Goal: Information Seeking & Learning: Check status

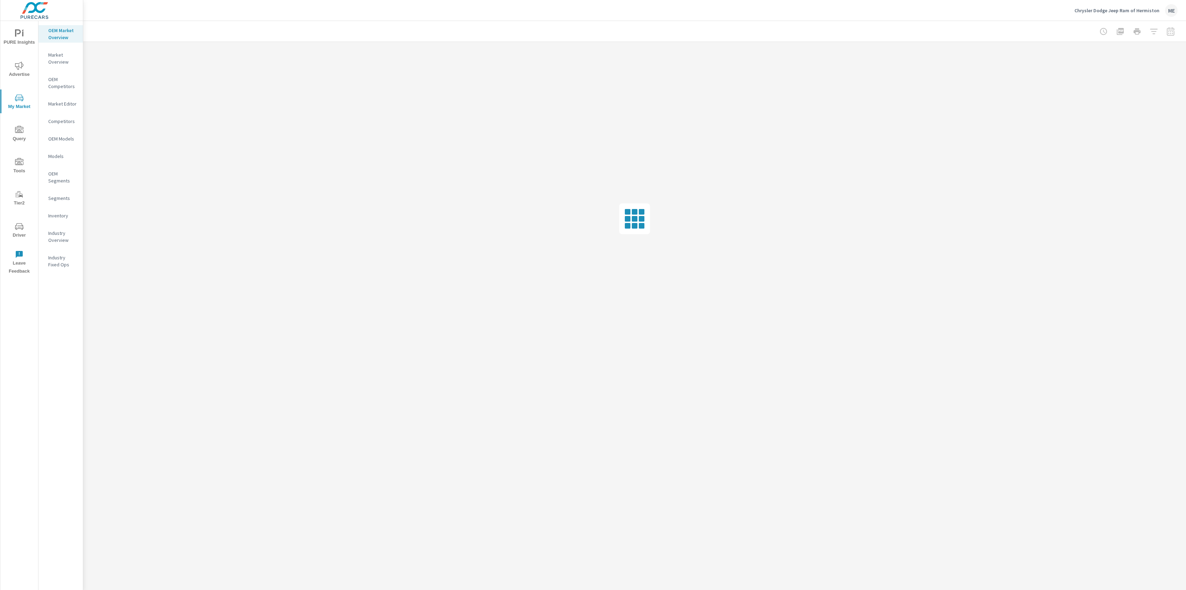
click at [333, 23] on div at bounding box center [635, 31] width 1086 height 21
click at [337, 22] on div at bounding box center [635, 31] width 1086 height 21
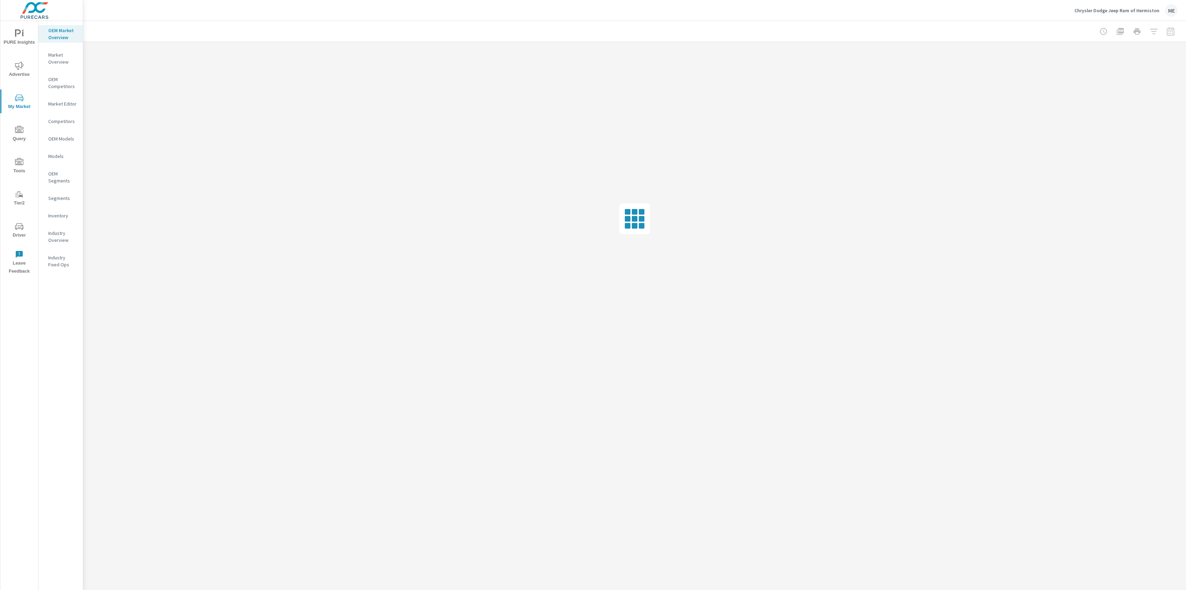
click at [981, 27] on div at bounding box center [635, 31] width 1086 height 21
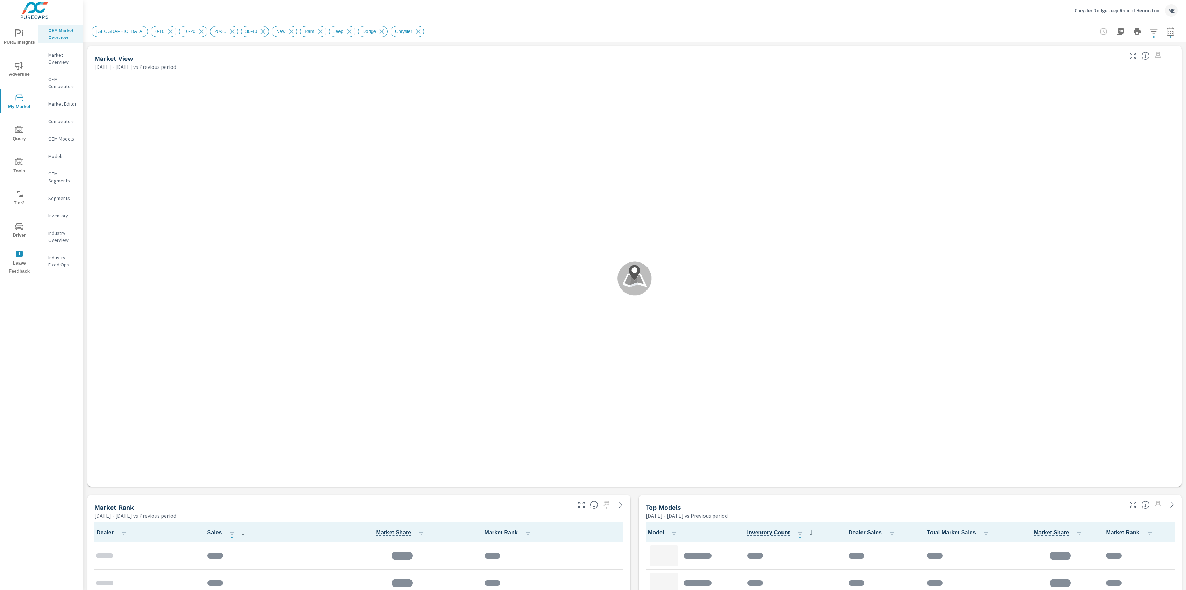
click at [948, 18] on div "Chrysler Dodge Jeep Ram of Hermiston ME" at bounding box center [635, 10] width 1086 height 21
click at [945, 22] on div "New Market Area 0-10 10-20 [PHONE_NUMBER] New Ram Jeep Dodge Chrysler" at bounding box center [635, 31] width 1086 height 21
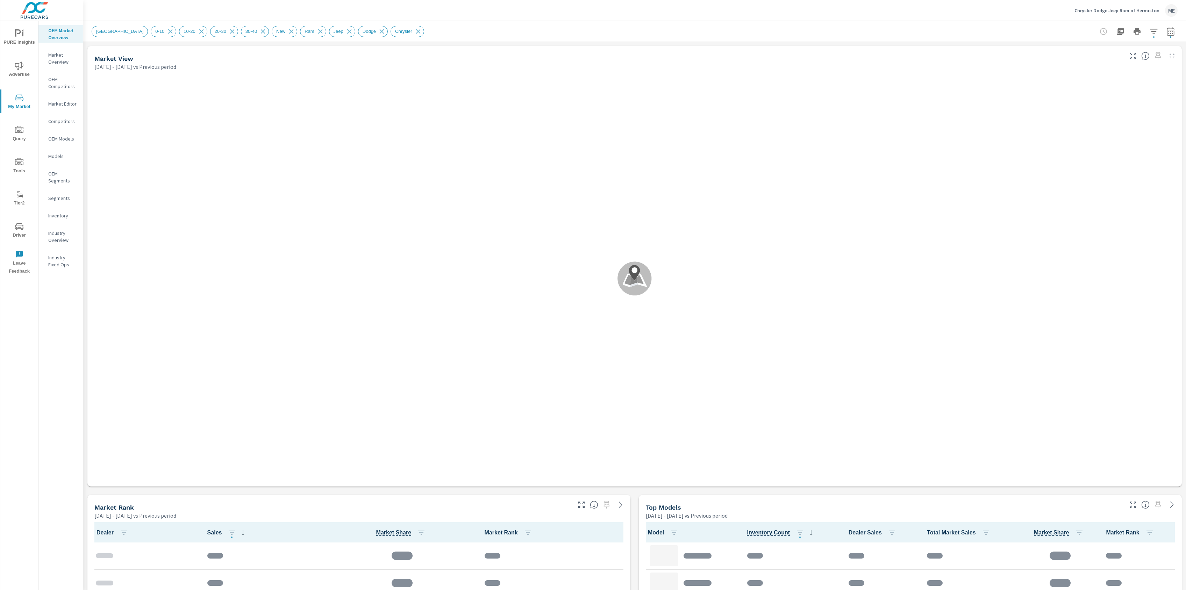
click at [945, 22] on div "New Market Area 0-10 10-20 [PHONE_NUMBER] New Ram Jeep Dodge Chrysler" at bounding box center [635, 31] width 1086 height 21
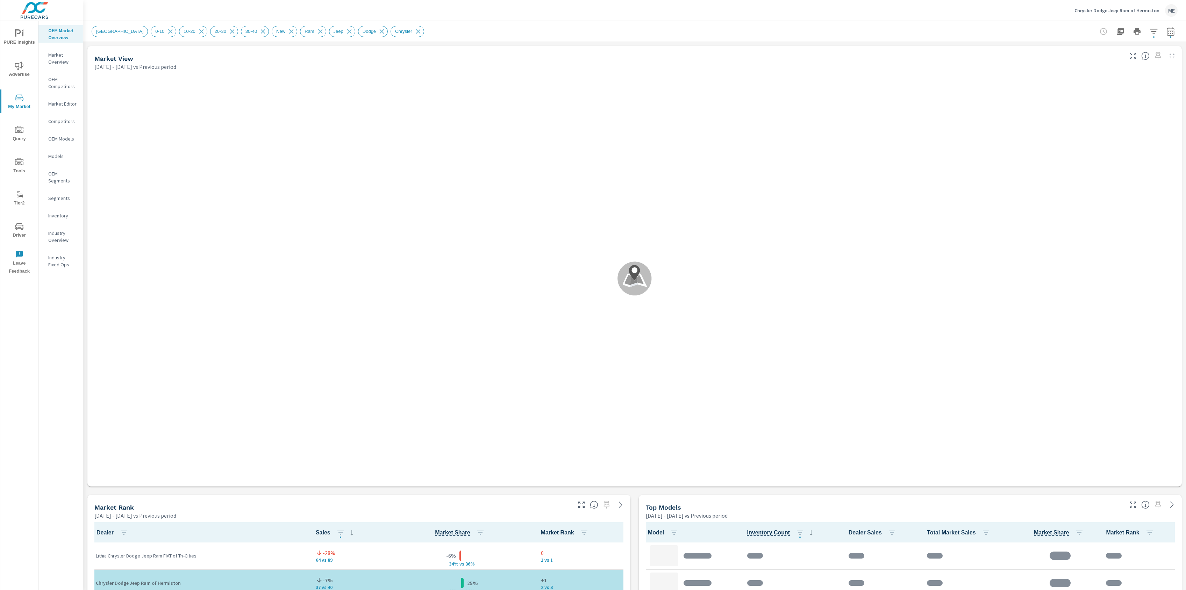
scroll to position [0, 0]
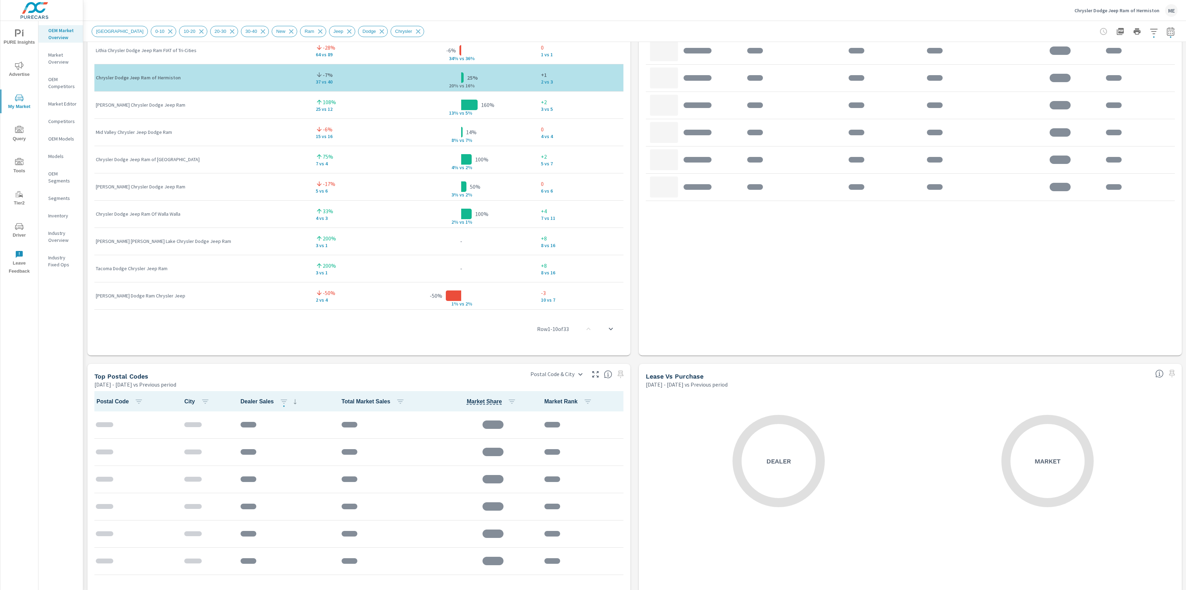
click at [636, 496] on div "Market View [DATE] - [DATE] vs Previous period .map-bw_svg__st2{fill:#fdfefe}.m…" at bounding box center [634, 135] width 1102 height 1197
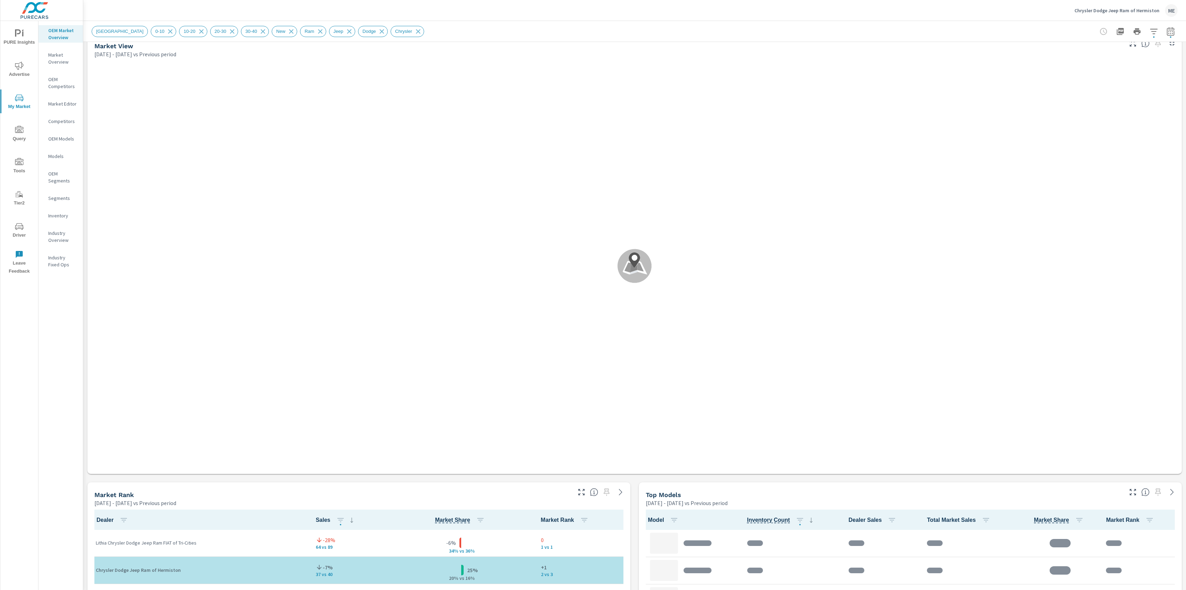
scroll to position [0, 0]
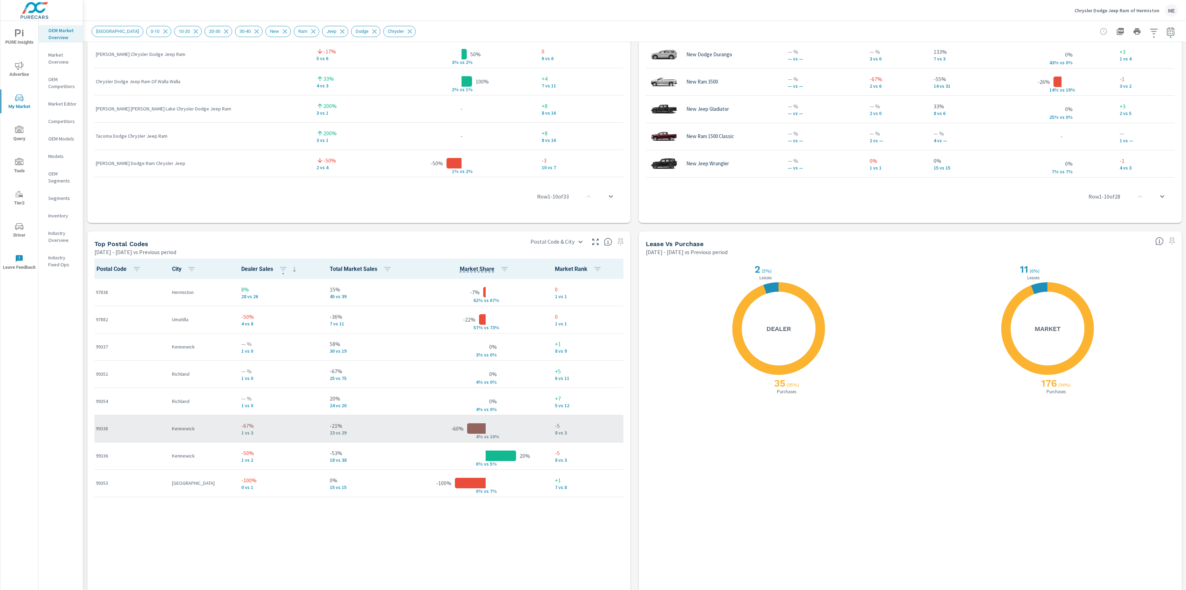
scroll to position [635, 0]
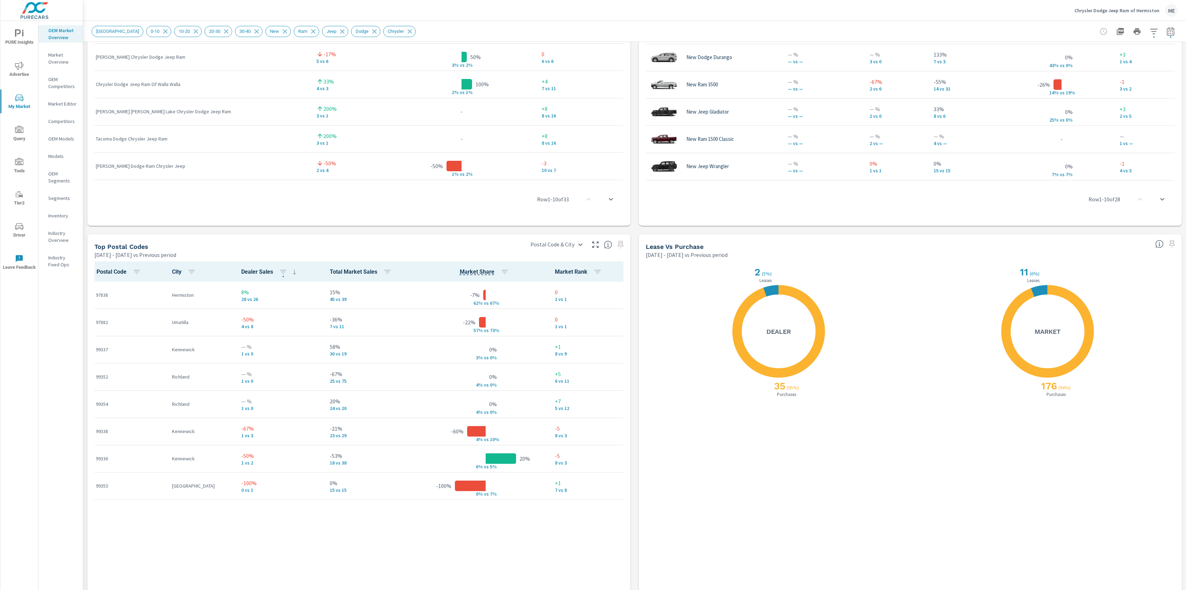
click at [637, 395] on div "Market View [DATE] - [DATE] vs Previous period ← Move left → Move right ↑ Move …" at bounding box center [634, 5] width 1102 height 1197
click at [636, 395] on div "Market View [DATE] - [DATE] vs Previous period ← Move left → Move right ↑ Move …" at bounding box center [634, 5] width 1102 height 1197
click at [632, 375] on div "Market View [DATE] - [DATE] vs Previous period ← Move left → Move right ↑ Move …" at bounding box center [634, 5] width 1102 height 1197
click at [383, 271] on icon "button" at bounding box center [387, 272] width 8 height 8
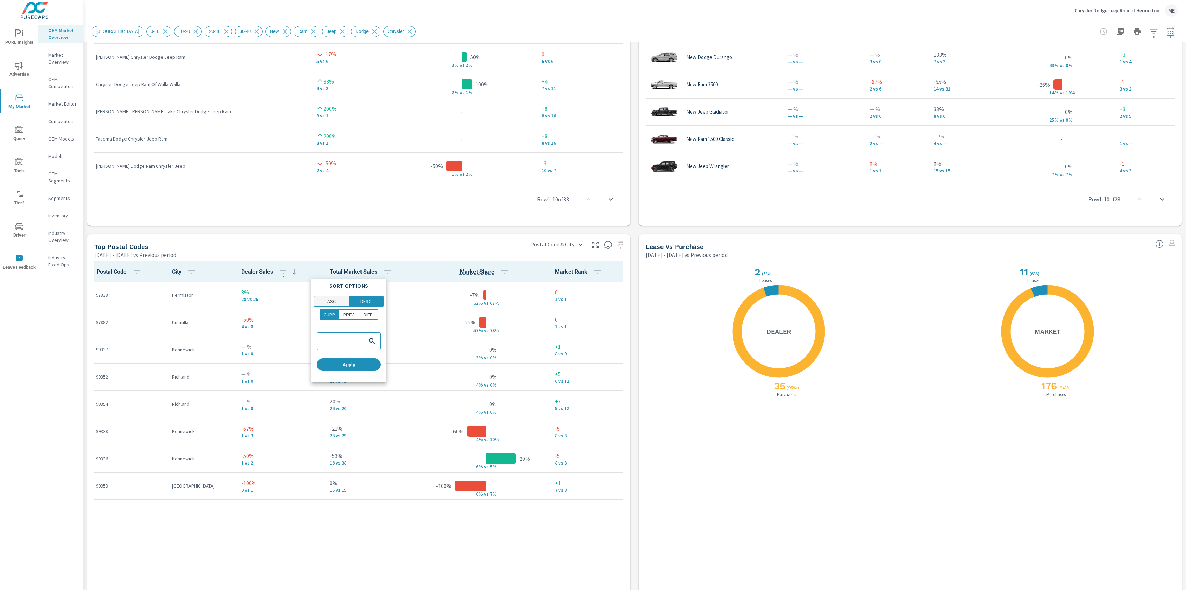
click at [335, 304] on p "ASC" at bounding box center [331, 301] width 8 height 7
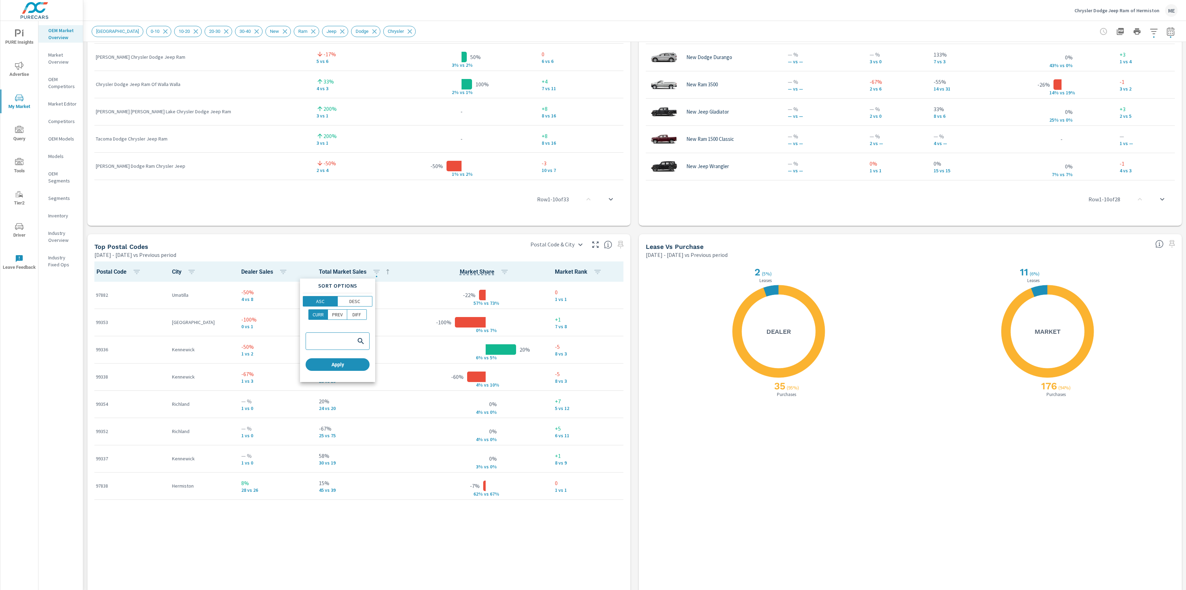
click at [372, 319] on div "CURR PREV DIFF" at bounding box center [338, 317] width 70 height 16
click at [363, 315] on span "DIFF" at bounding box center [356, 314] width 15 height 7
click at [357, 364] on span "Apply" at bounding box center [337, 364] width 58 height 6
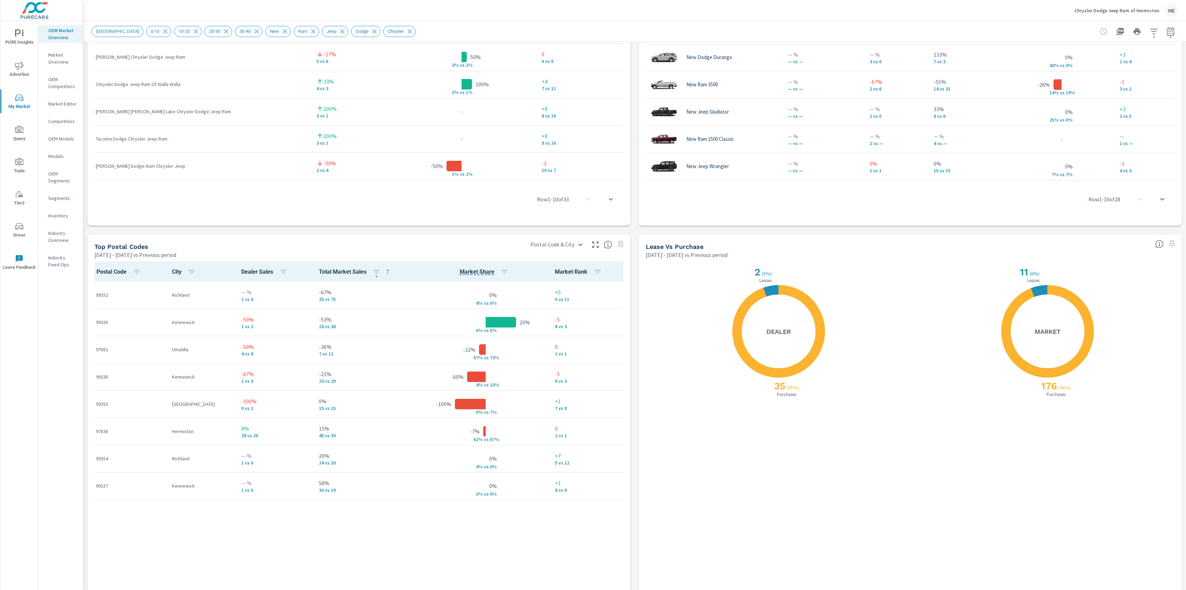
click at [636, 393] on div "Market View [DATE] - [DATE] vs Previous period ← Move left → Move right ↑ Move …" at bounding box center [634, 5] width 1102 height 1197
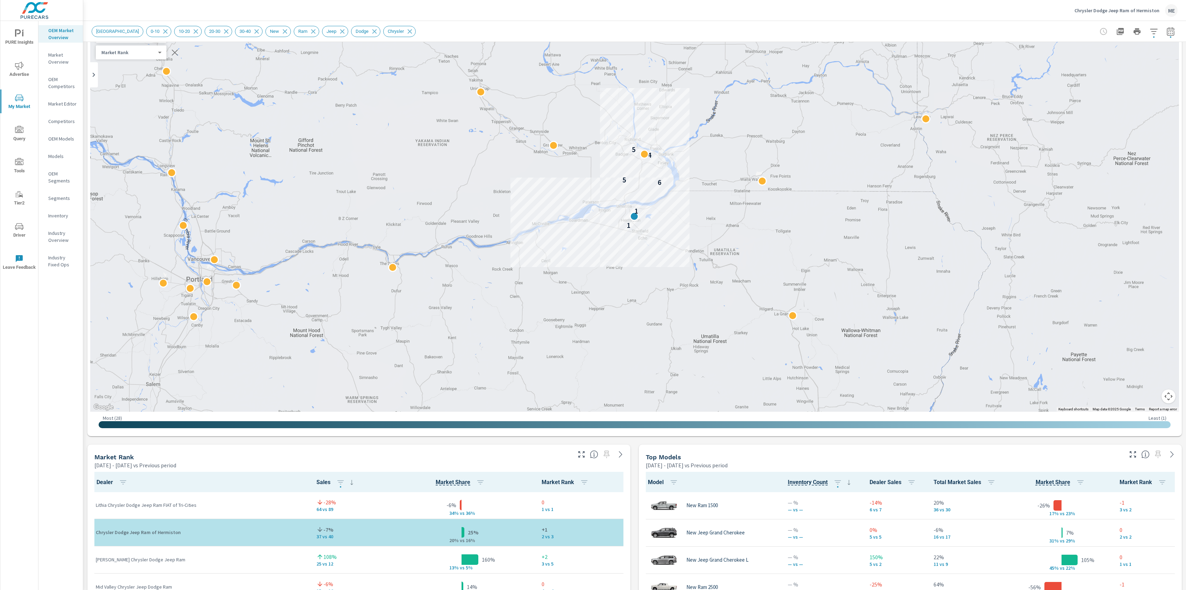
scroll to position [49, 0]
click at [636, 481] on div "Market View [DATE] - [DATE] vs Previous period ← Move left → Move right ↑ Move …" at bounding box center [634, 591] width 1102 height 1197
click at [1123, 31] on icon "button" at bounding box center [1119, 31] width 7 height 7
